Goal: Information Seeking & Learning: Check status

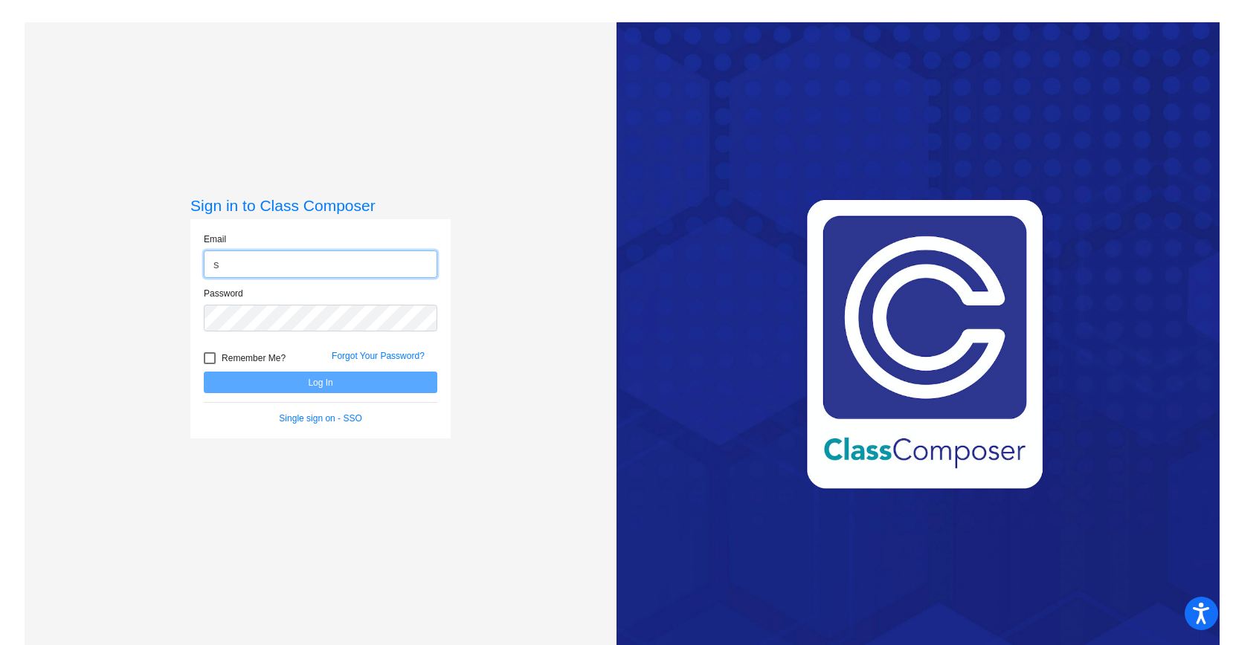
type input "[EMAIL_ADDRESS][DOMAIN_NAME]"
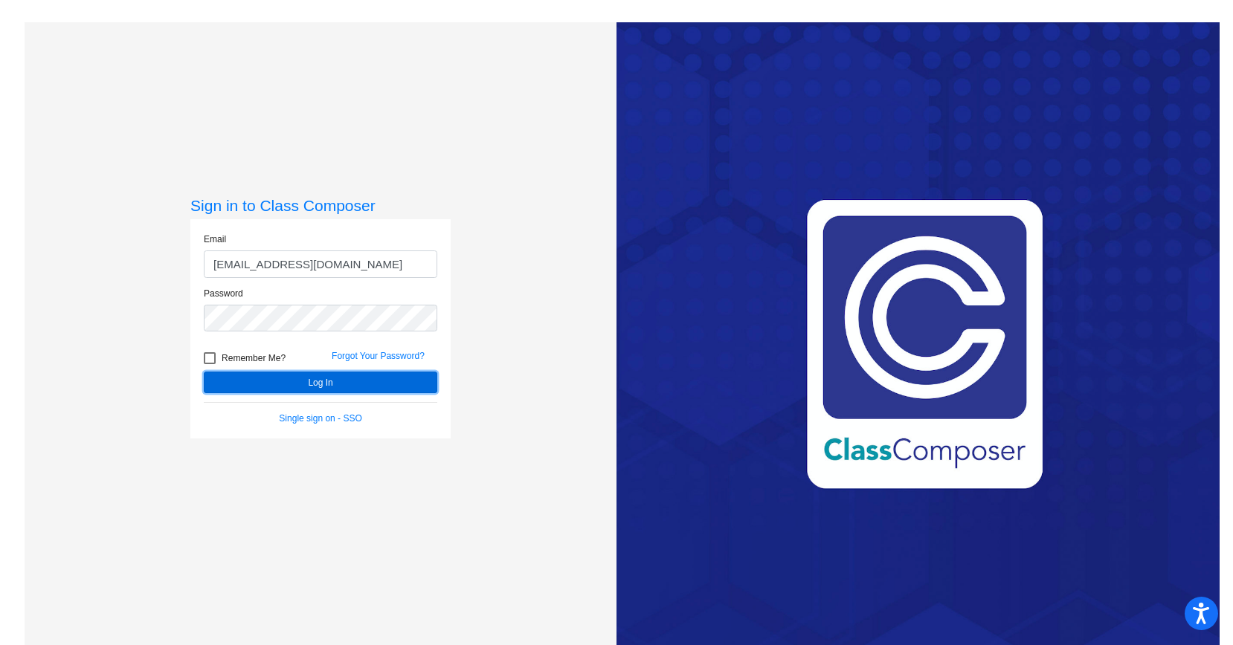
click at [340, 381] on button "Log In" at bounding box center [320, 383] width 233 height 22
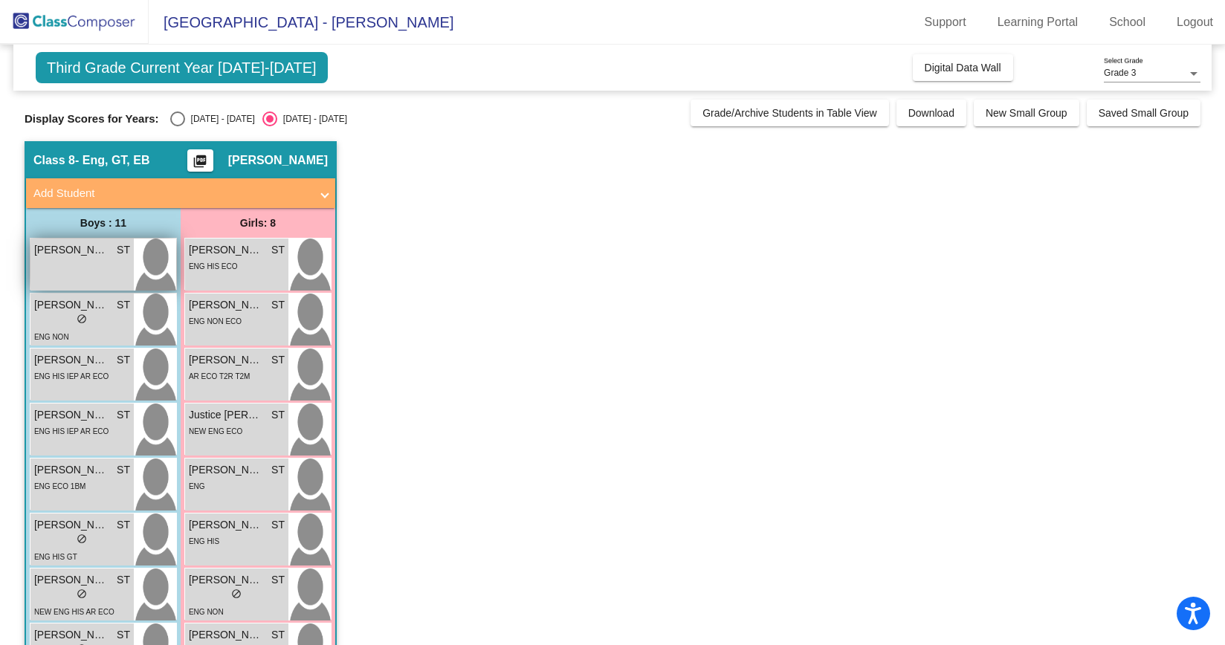
click at [68, 254] on span "[PERSON_NAME]" at bounding box center [71, 250] width 74 height 16
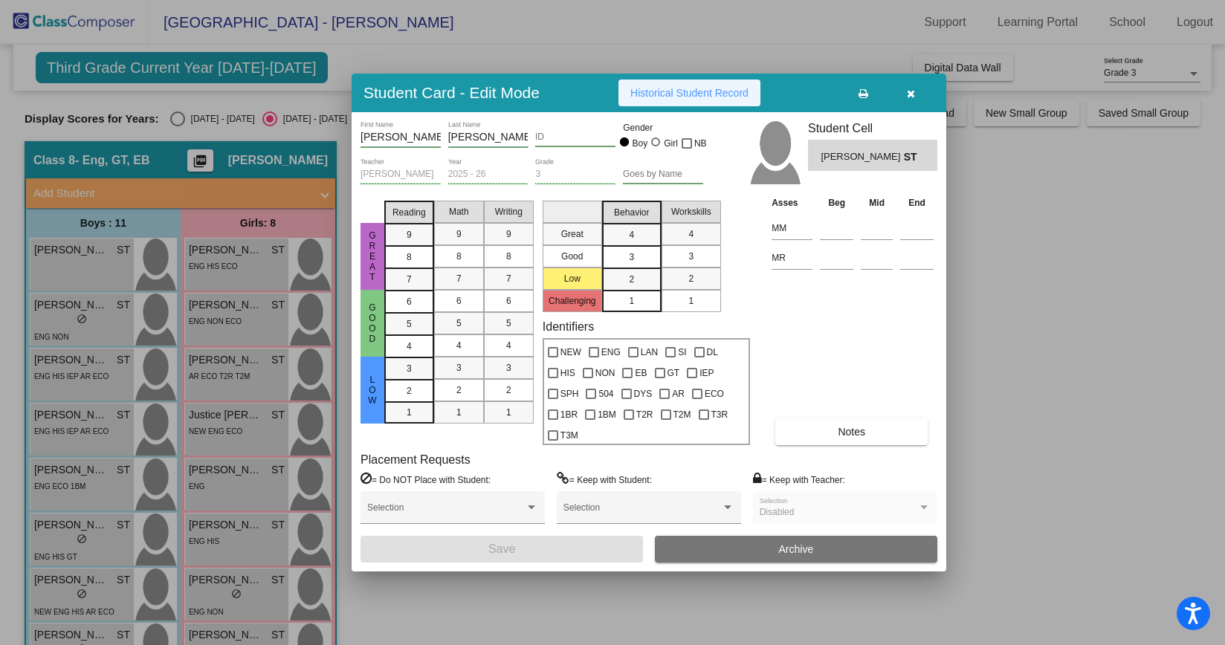
click at [665, 97] on span "Historical Student Record" at bounding box center [690, 93] width 118 height 12
click at [909, 88] on icon "button" at bounding box center [911, 93] width 8 height 10
